Goal: Information Seeking & Learning: Understand process/instructions

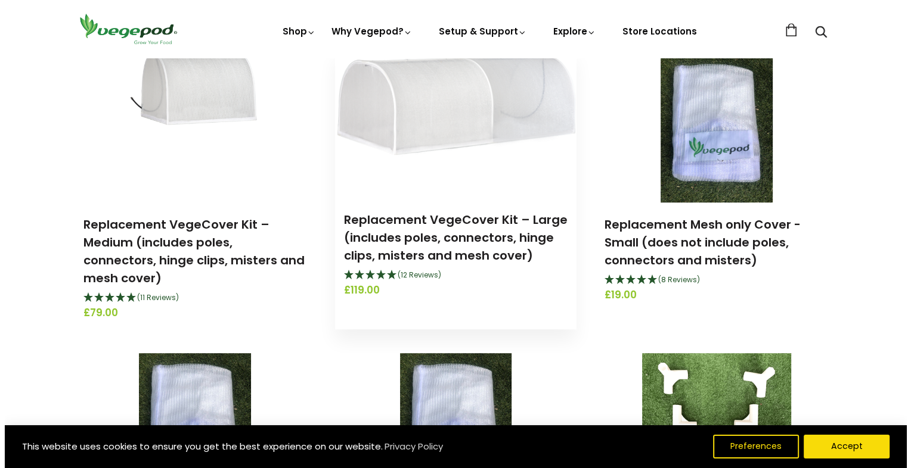
scroll to position [834, 0]
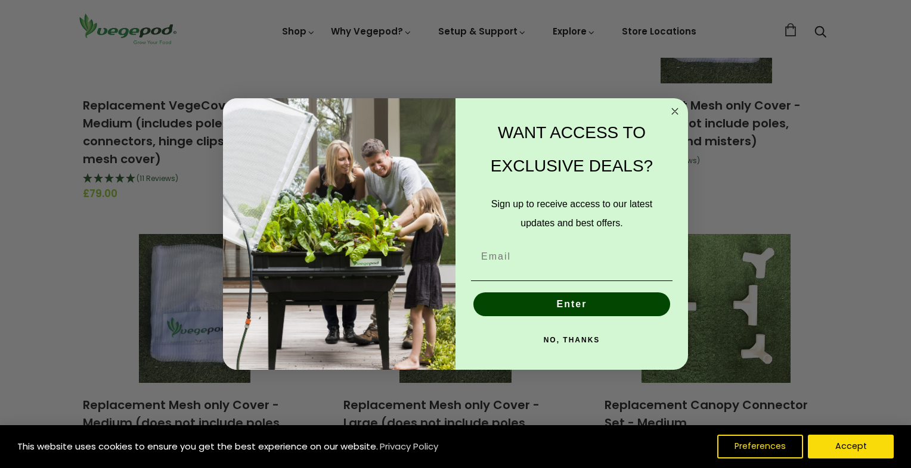
click at [567, 336] on button "NO, THANKS" at bounding box center [571, 340] width 201 height 24
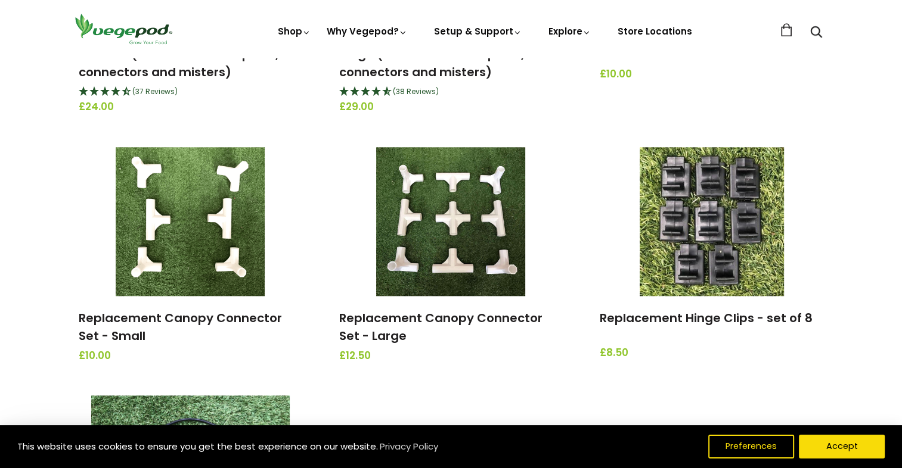
scroll to position [1192, 0]
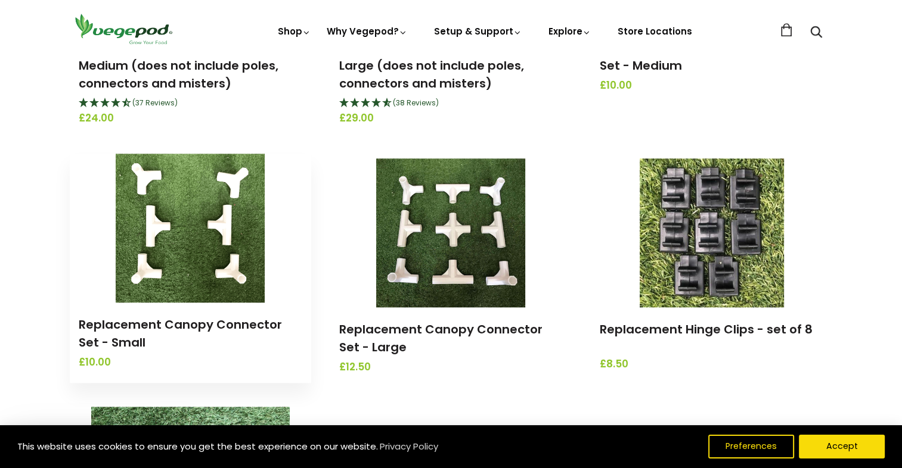
click at [169, 278] on img at bounding box center [190, 228] width 149 height 149
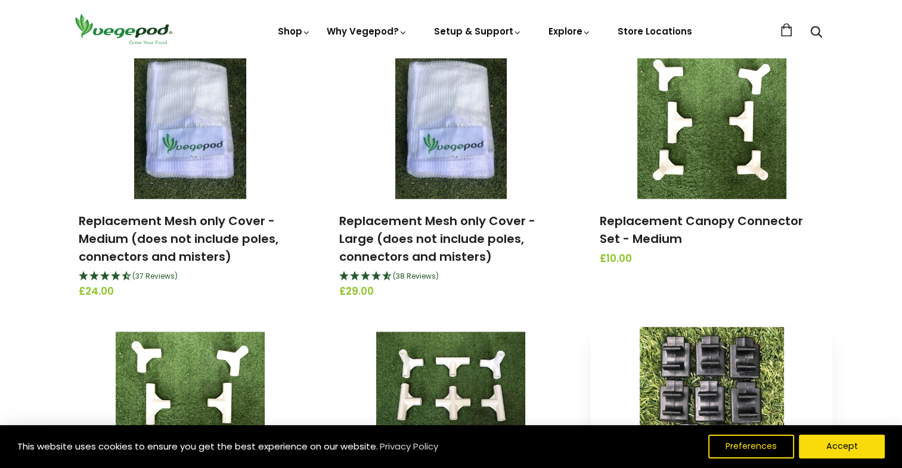
scroll to position [1013, 0]
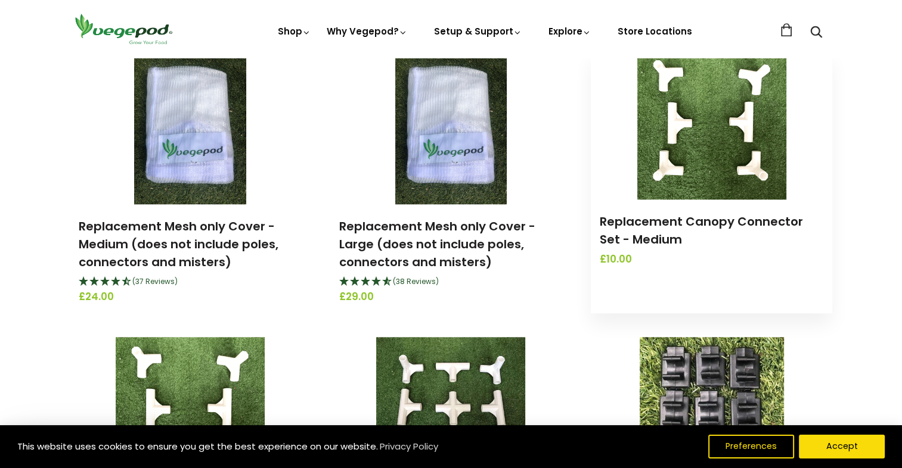
click at [693, 150] on img at bounding box center [711, 125] width 149 height 149
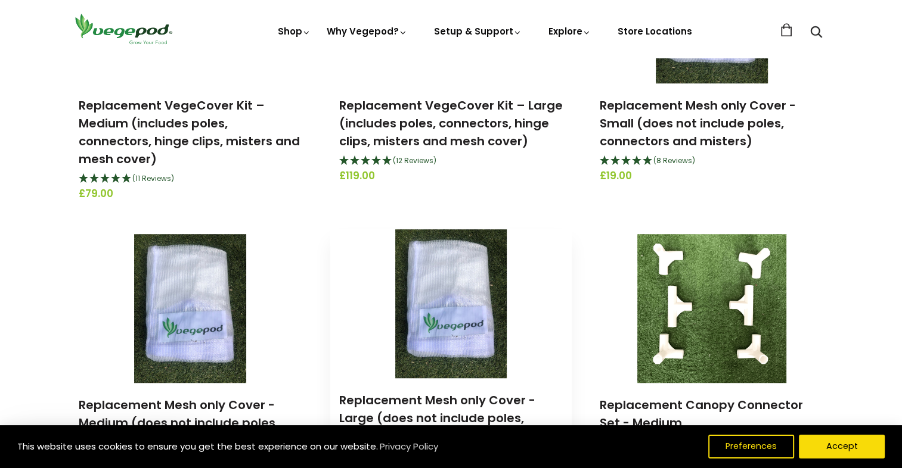
scroll to position [954, 0]
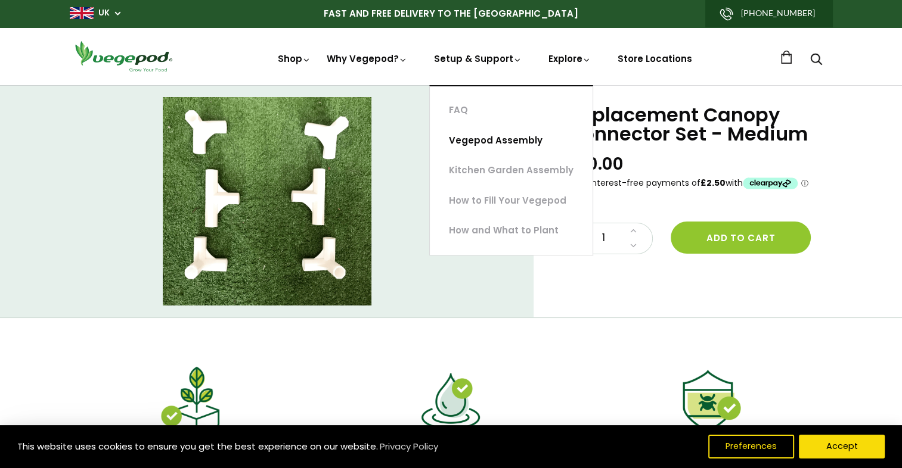
click at [479, 139] on link "Vegepod Assembly" at bounding box center [511, 141] width 163 height 30
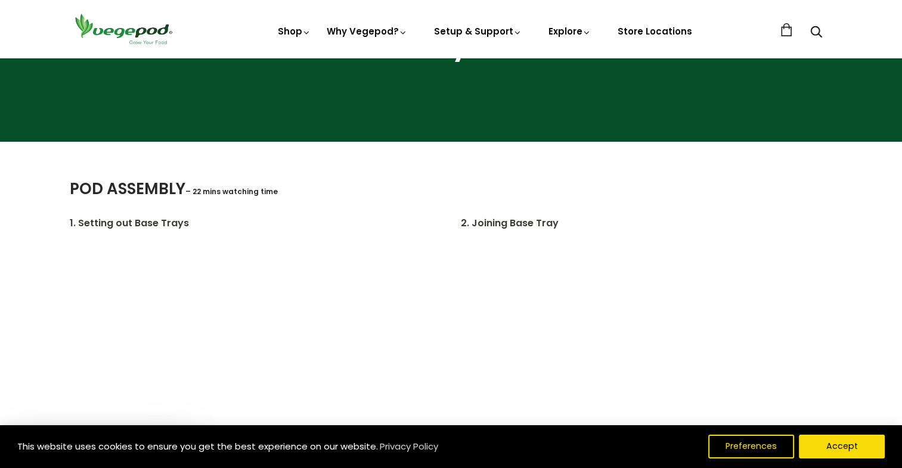
scroll to position [119, 0]
